Goal: Information Seeking & Learning: Learn about a topic

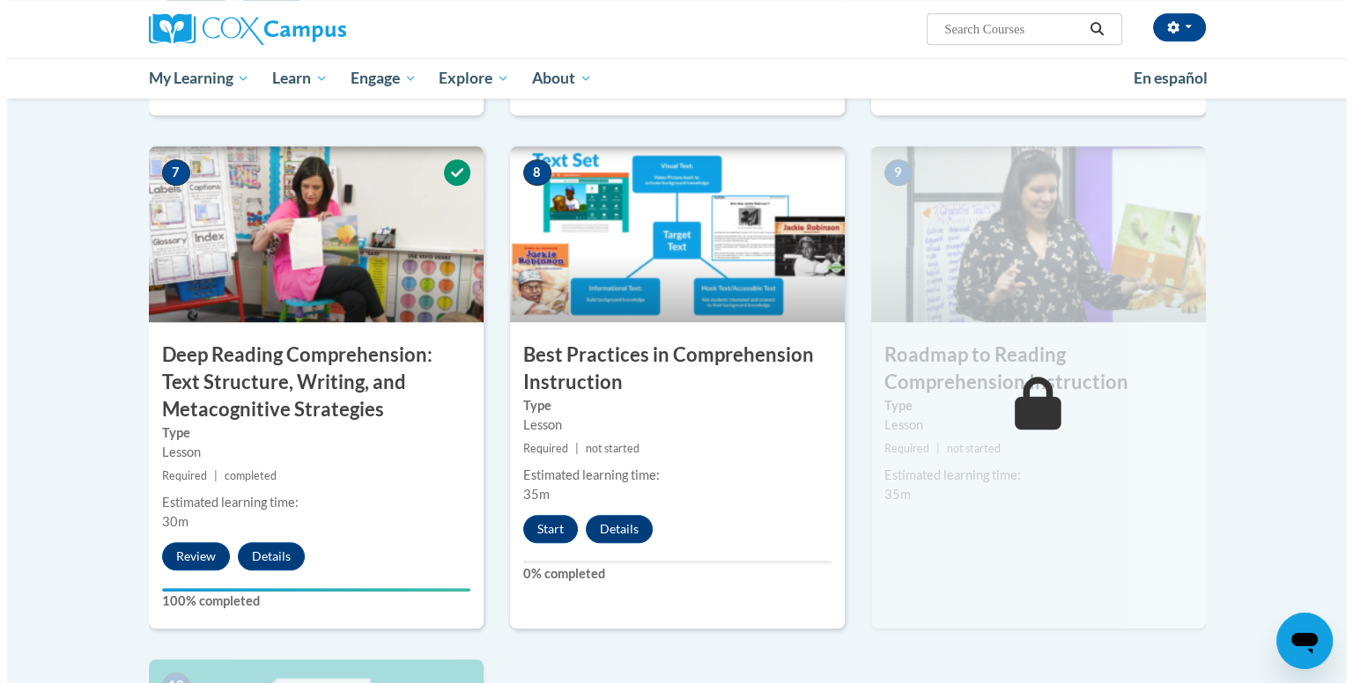
scroll to position [1287, 0]
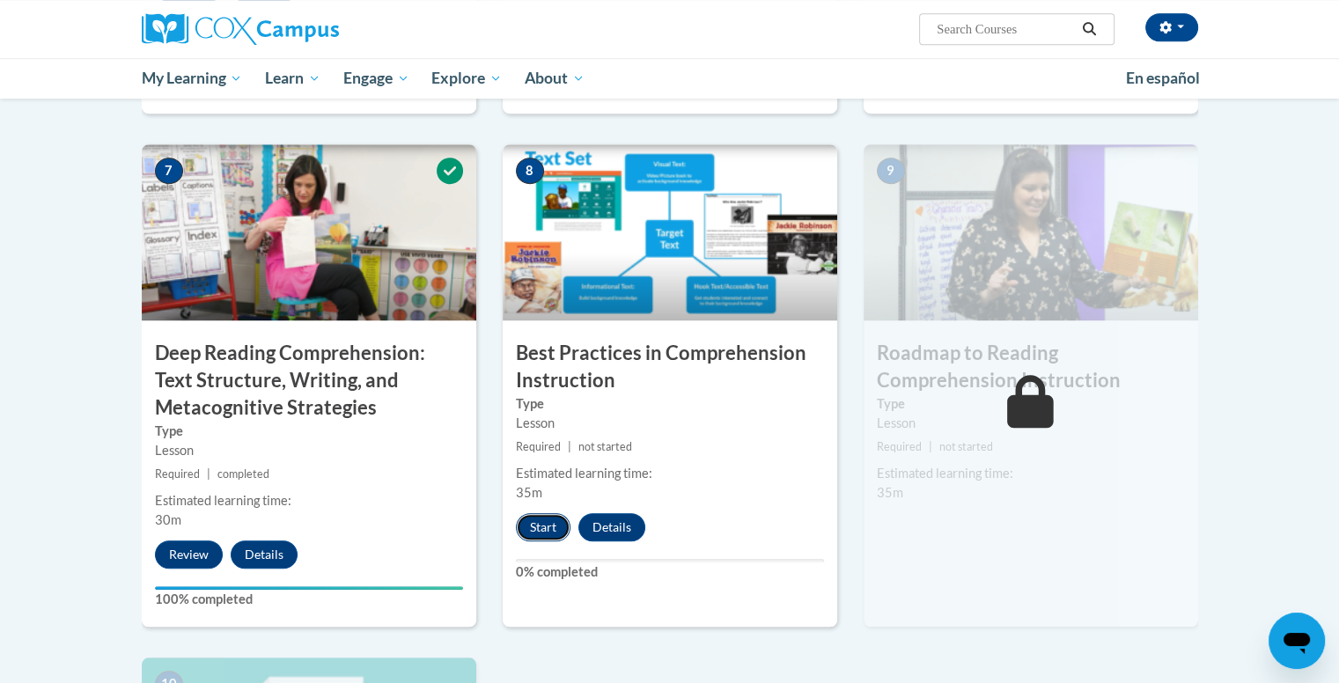
click at [534, 529] on button "Start" at bounding box center [543, 527] width 55 height 28
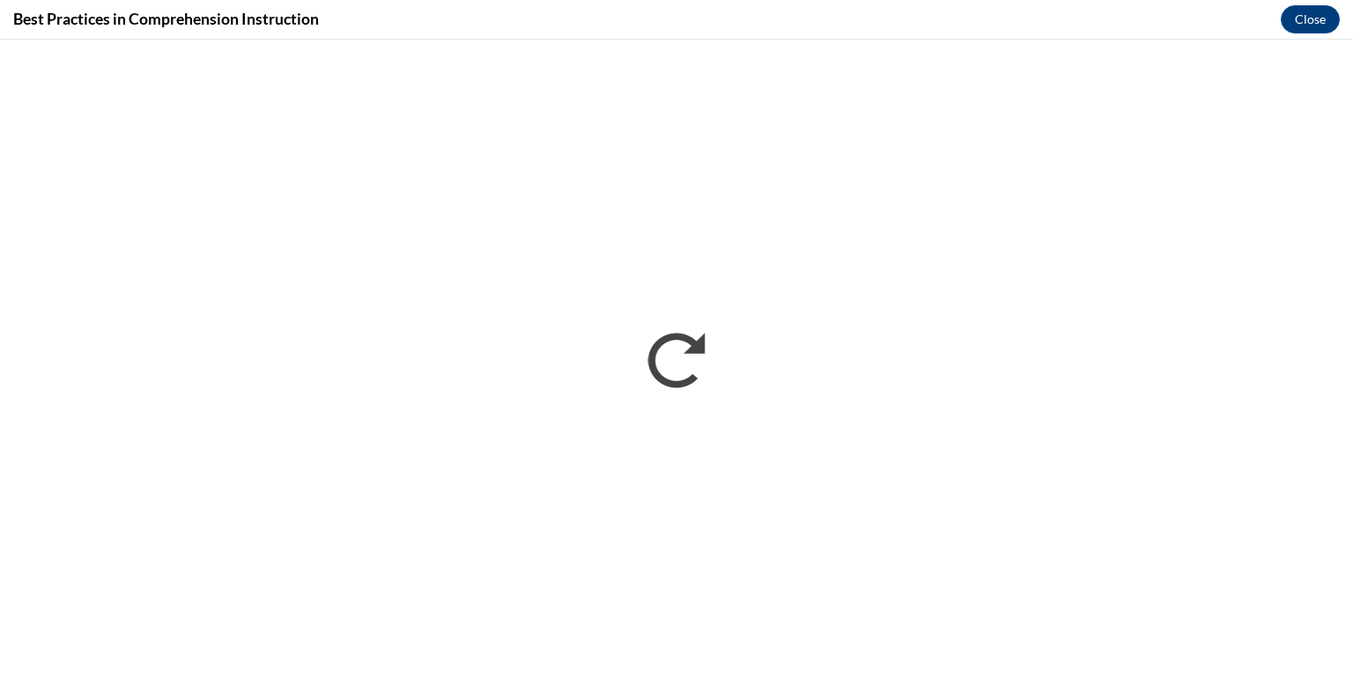
scroll to position [0, 0]
